Goal: Navigation & Orientation: Go to known website

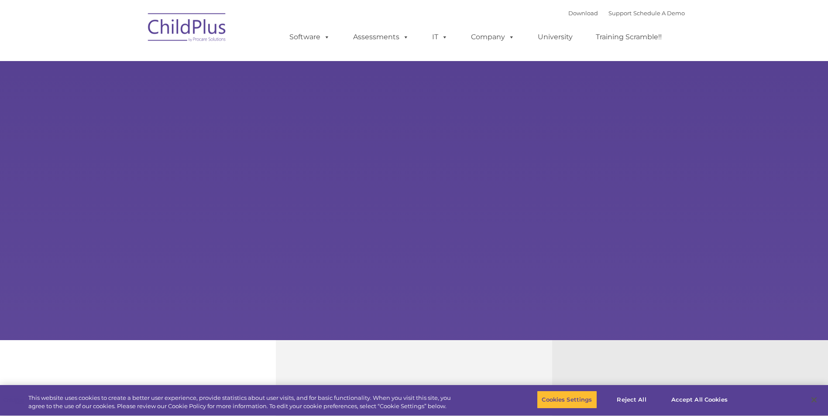
select select "MEDIUM"
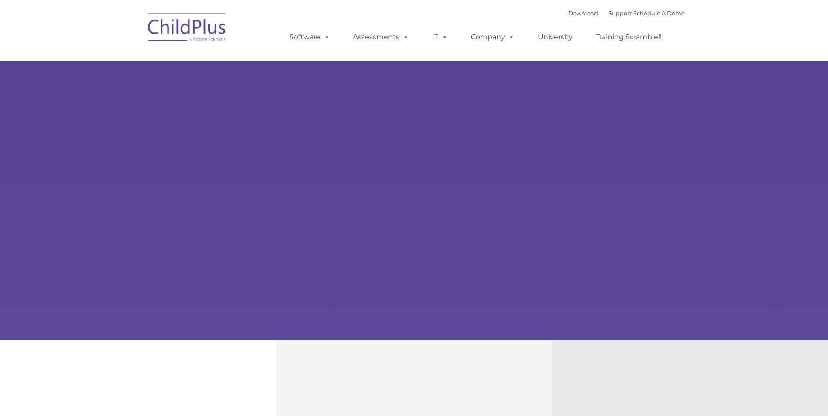
type input ""
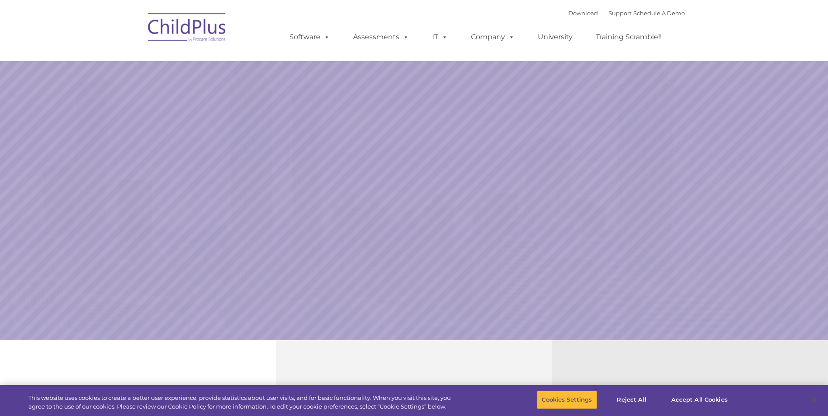
select select "MEDIUM"
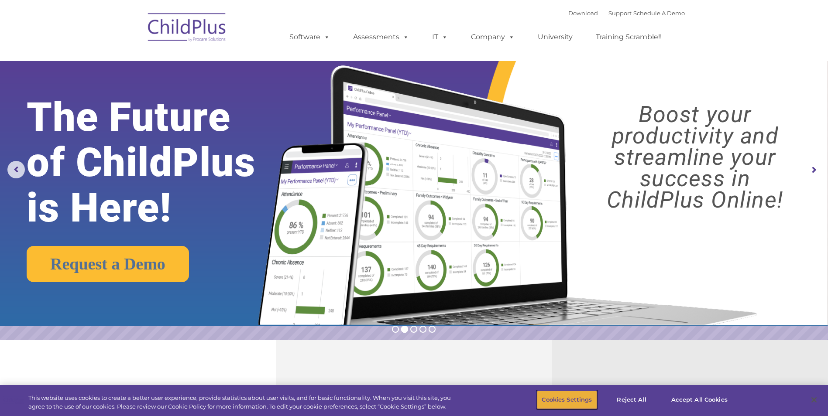
click at [565, 401] on button "Cookies Settings" at bounding box center [567, 400] width 60 height 18
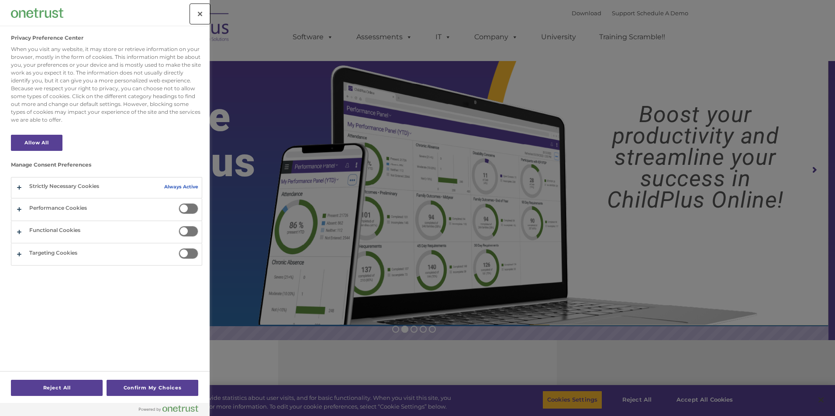
click at [199, 13] on button "Close" at bounding box center [199, 13] width 19 height 19
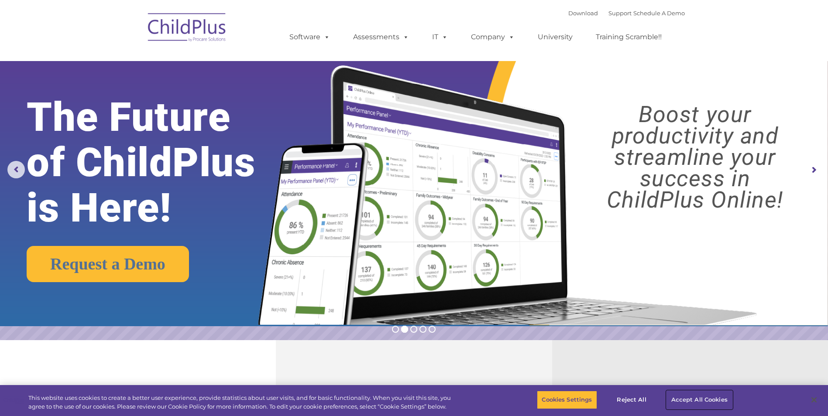
click at [688, 402] on button "Accept All Cookies" at bounding box center [700, 400] width 66 height 18
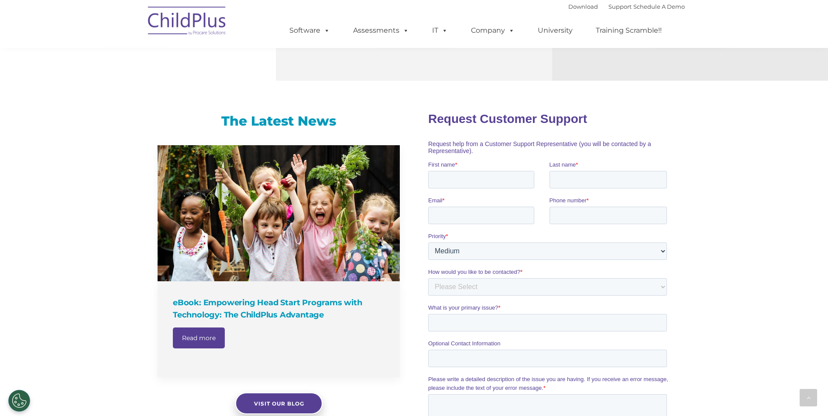
scroll to position [403, 0]
